Goal: Information Seeking & Learning: Learn about a topic

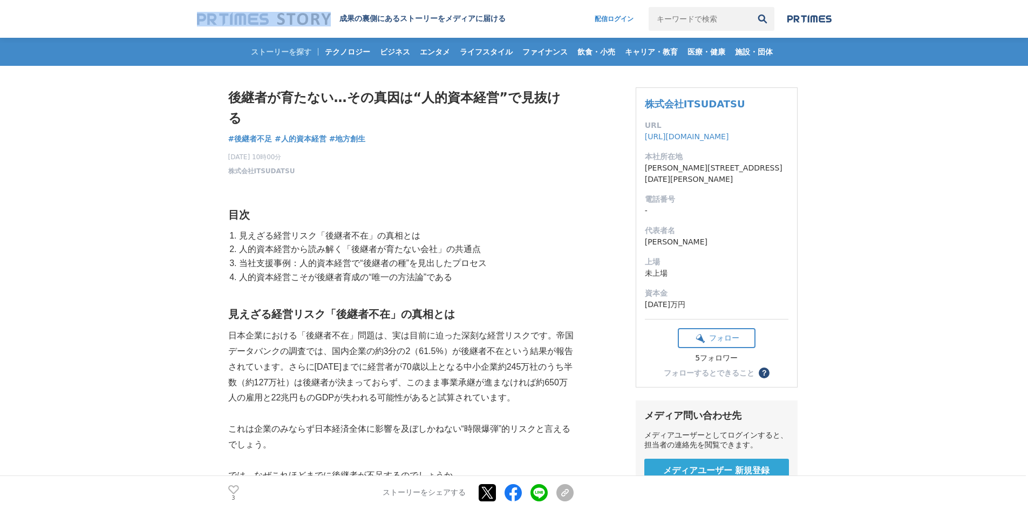
drag, startPoint x: 189, startPoint y: 18, endPoint x: 332, endPoint y: 20, distance: 143.0
click at [332, 20] on header "成果の裏側にあるストーリーをメディアに届ける 配信ログイン 検索履歴 全て削除" at bounding box center [514, 19] width 1028 height 38
copy div
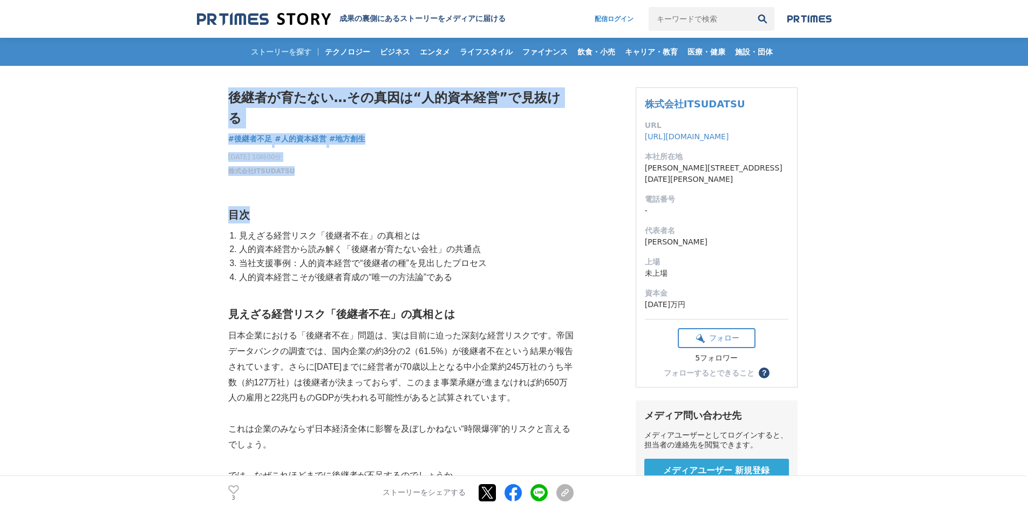
drag, startPoint x: 319, startPoint y: 156, endPoint x: 216, endPoint y: 152, distance: 103.1
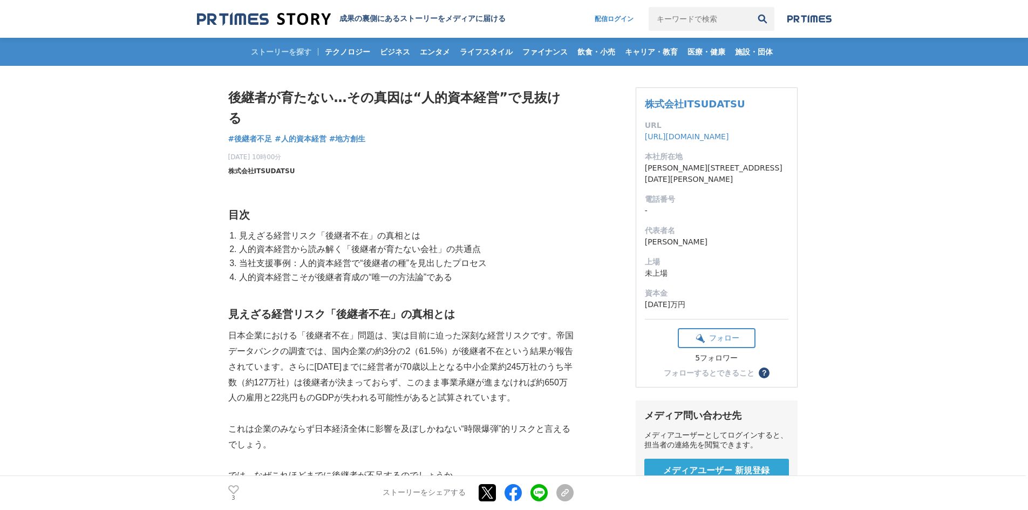
drag, startPoint x: 299, startPoint y: 153, endPoint x: 236, endPoint y: 152, distance: 63.7
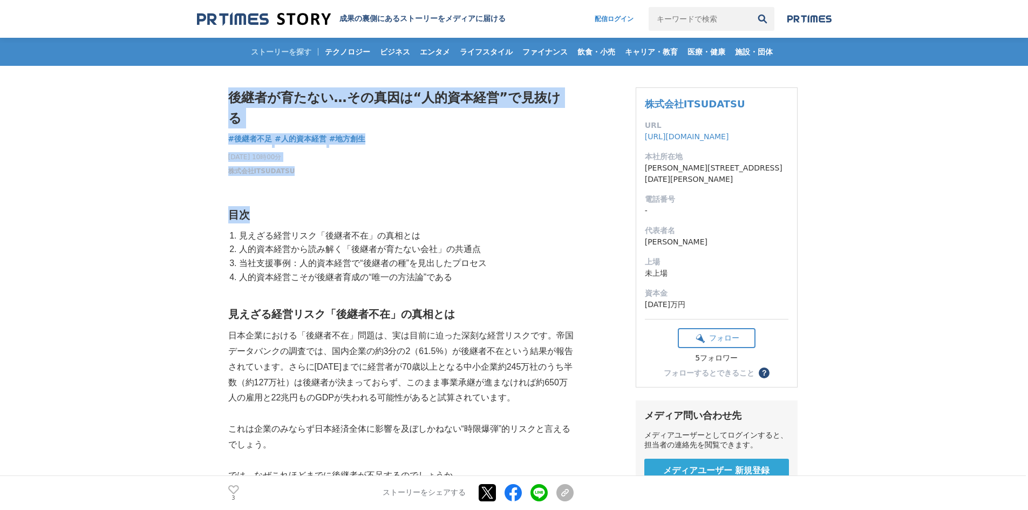
drag, startPoint x: 227, startPoint y: 149, endPoint x: 290, endPoint y: 153, distance: 63.2
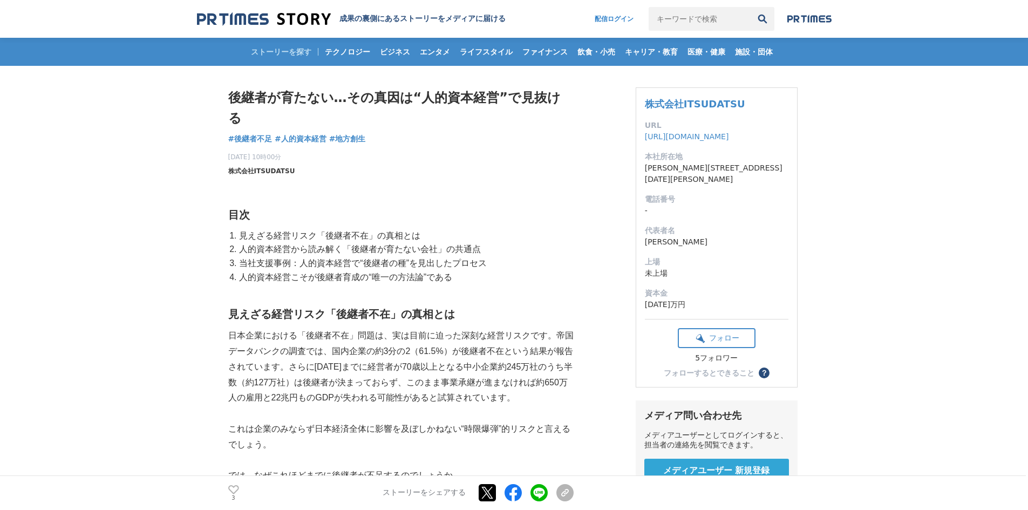
drag, startPoint x: 294, startPoint y: 153, endPoint x: 269, endPoint y: 151, distance: 24.9
drag, startPoint x: 292, startPoint y: 153, endPoint x: 254, endPoint y: 151, distance: 38.4
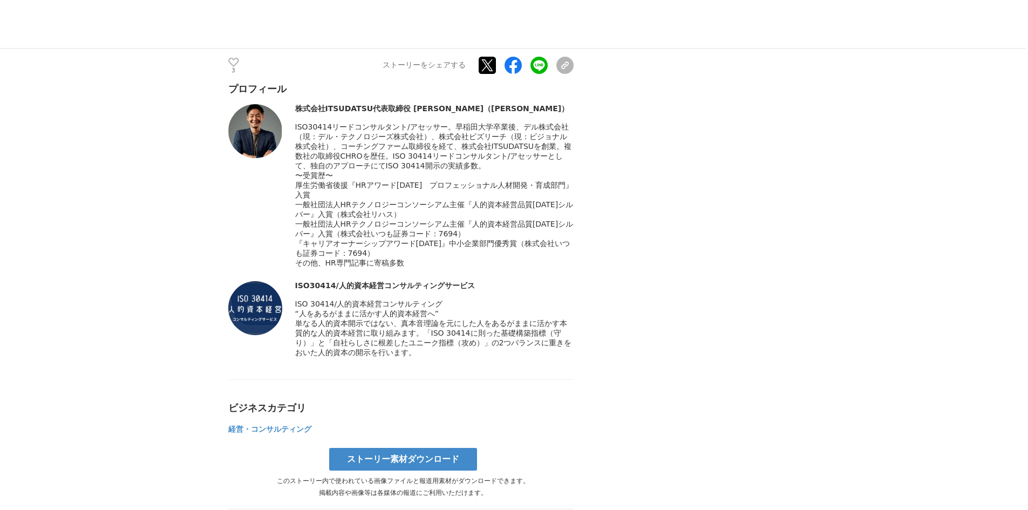
scroll to position [4734, 0]
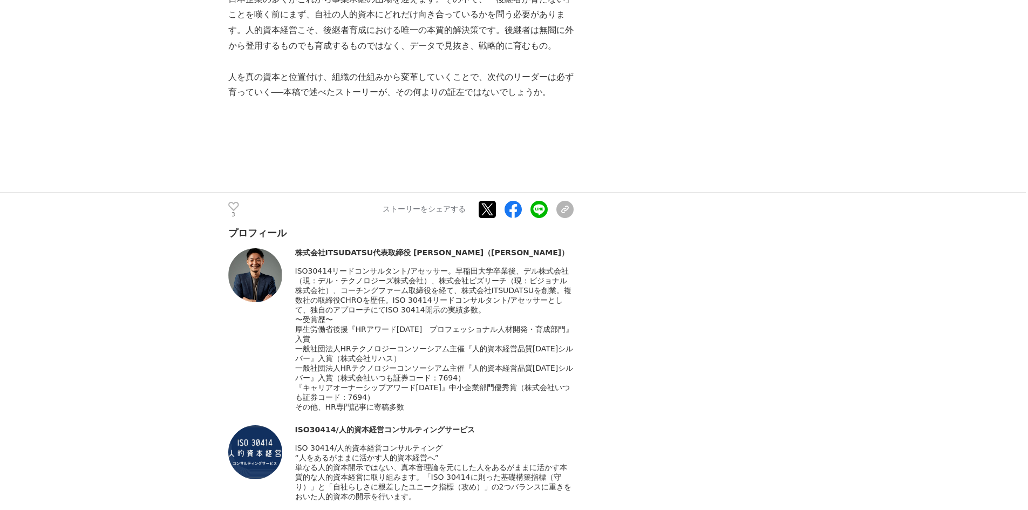
drag, startPoint x: 372, startPoint y: 205, endPoint x: 294, endPoint y: 205, distance: 78.2
click at [294, 248] on div "株式会社ITSUDATSU代表取締役 [PERSON_NAME]（[PERSON_NAME]）" at bounding box center [400, 330] width 345 height 164
copy div "株式会社ITSUDATSU"
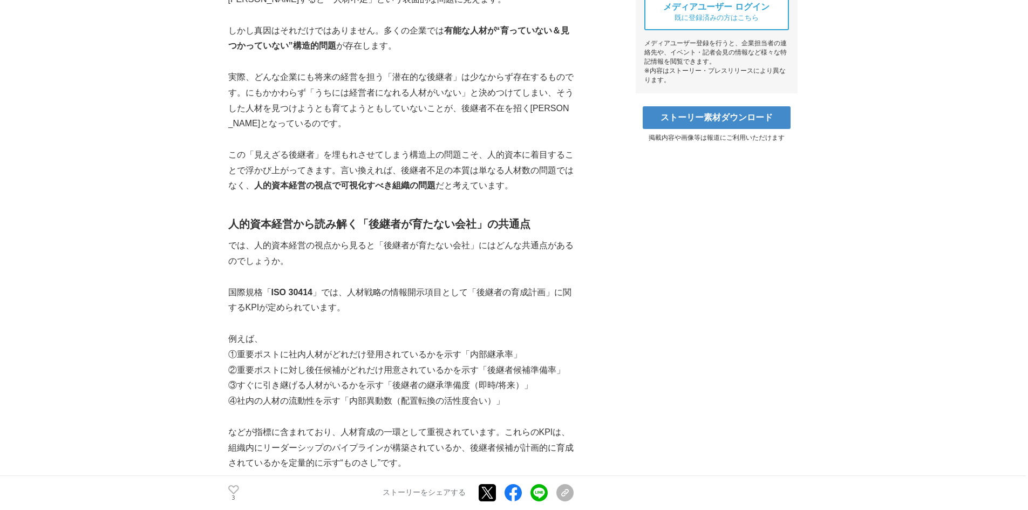
scroll to position [508, 0]
